Goal: Use online tool/utility: Utilize a website feature to perform a specific function

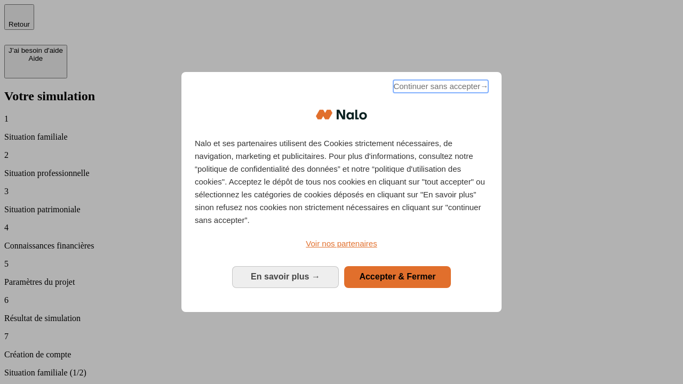
click at [440, 88] on span "Continuer sans accepter →" at bounding box center [440, 86] width 95 height 13
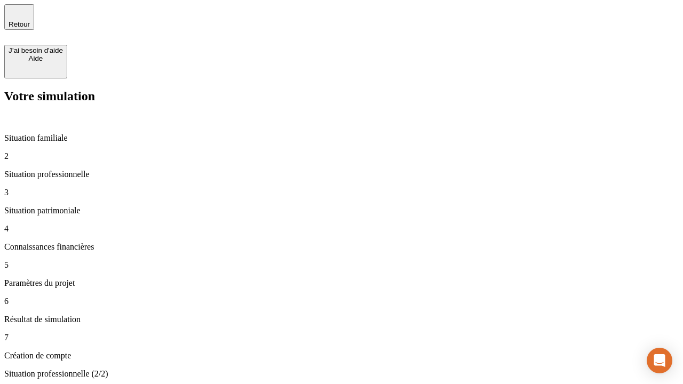
type input "70 000"
type input "1 000"
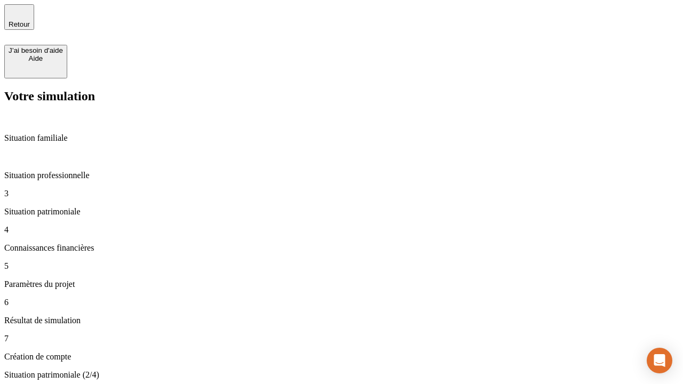
type input "800"
type input "6"
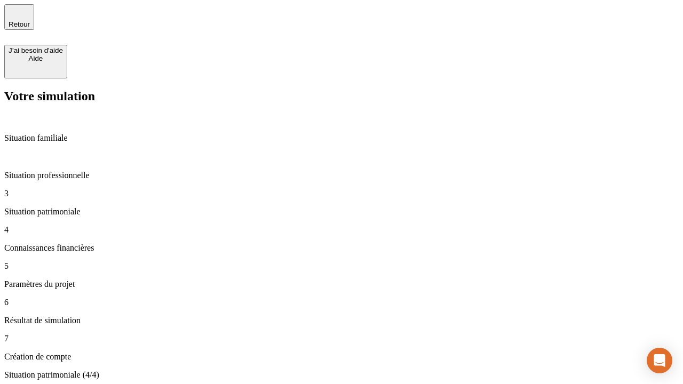
type input "400"
type input "3"
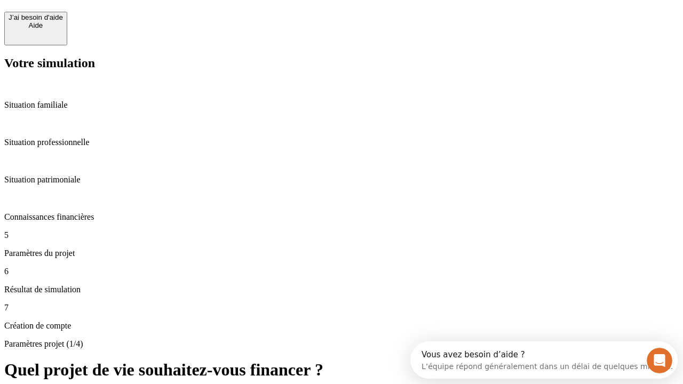
scroll to position [10, 0]
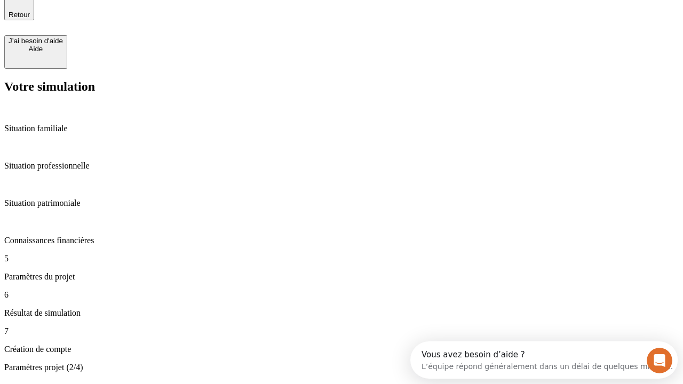
type input "35"
type input "500"
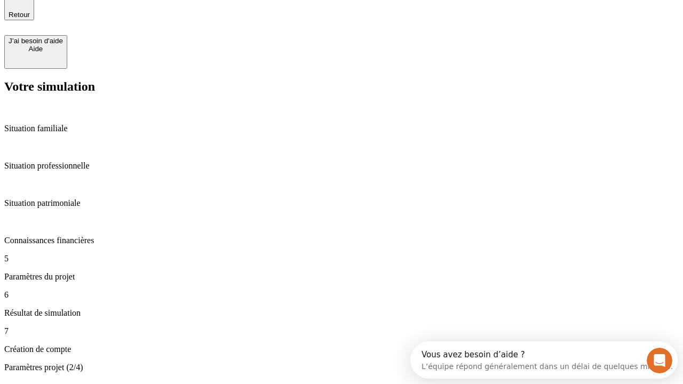
type input "640"
